Goal: Information Seeking & Learning: Find specific fact

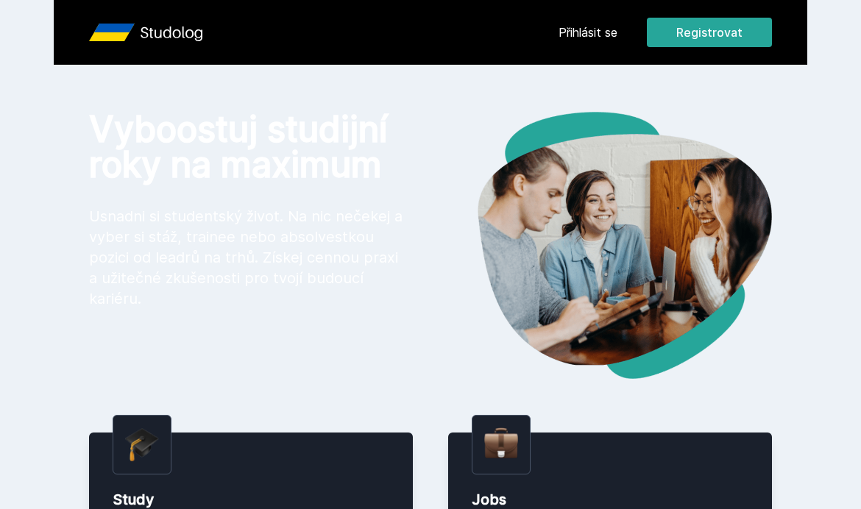
click at [601, 20] on div "Přihlásit se Registrovat" at bounding box center [665, 32] width 213 height 29
click at [609, 24] on link "Přihlásit se" at bounding box center [588, 33] width 59 height 18
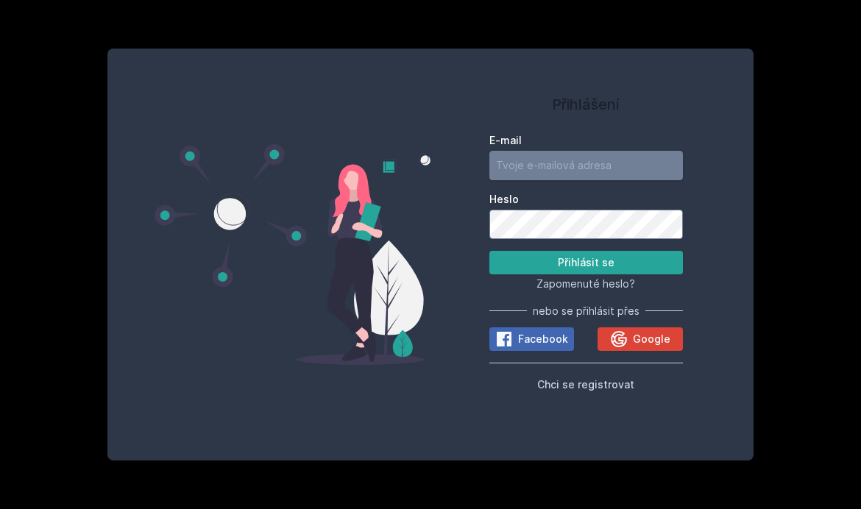
click at [632, 180] on input "E-mail" at bounding box center [586, 165] width 194 height 29
click at [27, 272] on div "Přihlášení E-mail Heslo Přihlásit se Zapomenuté heslo? nebo se přihlásit přes F…" at bounding box center [430, 254] width 861 height 509
click at [639, 37] on div "Přihlášení E-mail Heslo Přihlásit se Zapomenuté heslo? nebo se přihlásit přes F…" at bounding box center [430, 254] width 861 height 509
click at [669, 347] on span "Google" at bounding box center [652, 339] width 38 height 15
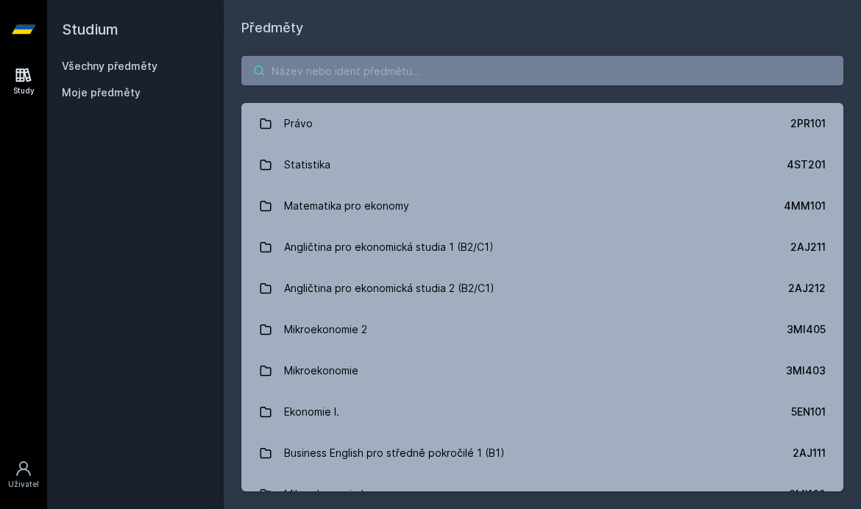
click at [732, 83] on input "search" at bounding box center [542, 70] width 602 height 29
click at [509, 84] on input "search" at bounding box center [542, 70] width 602 height 29
click at [307, 70] on input "search" at bounding box center [542, 70] width 602 height 29
paste input "1VF237"
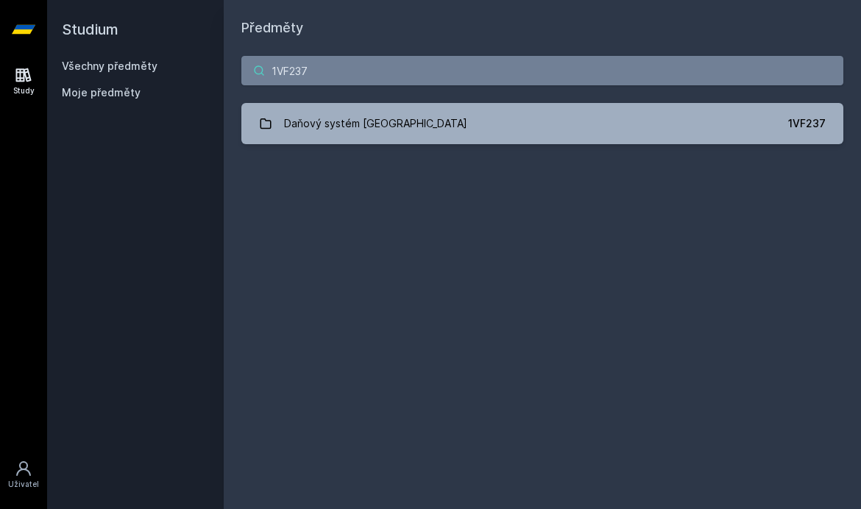
type input "1VF237"
click at [778, 136] on link "Daňový systém České republiky 1VF237" at bounding box center [542, 123] width 602 height 41
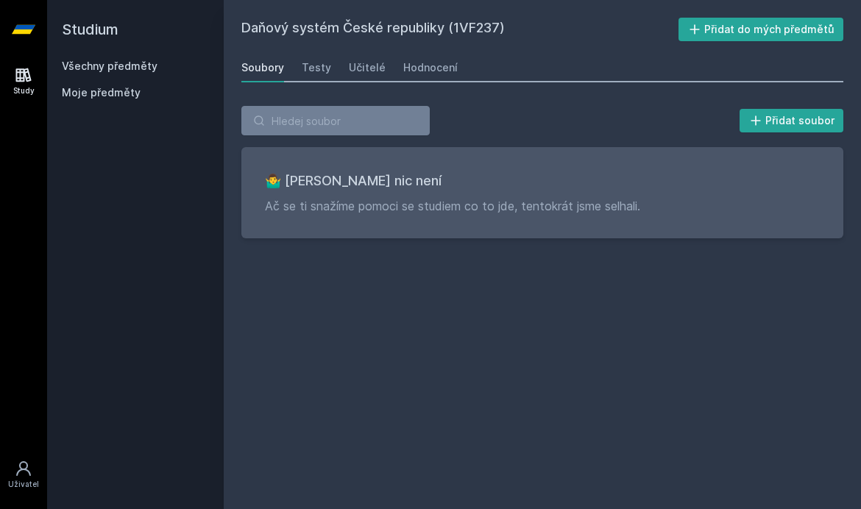
scroll to position [52, 0]
